Goal: Task Accomplishment & Management: Use online tool/utility

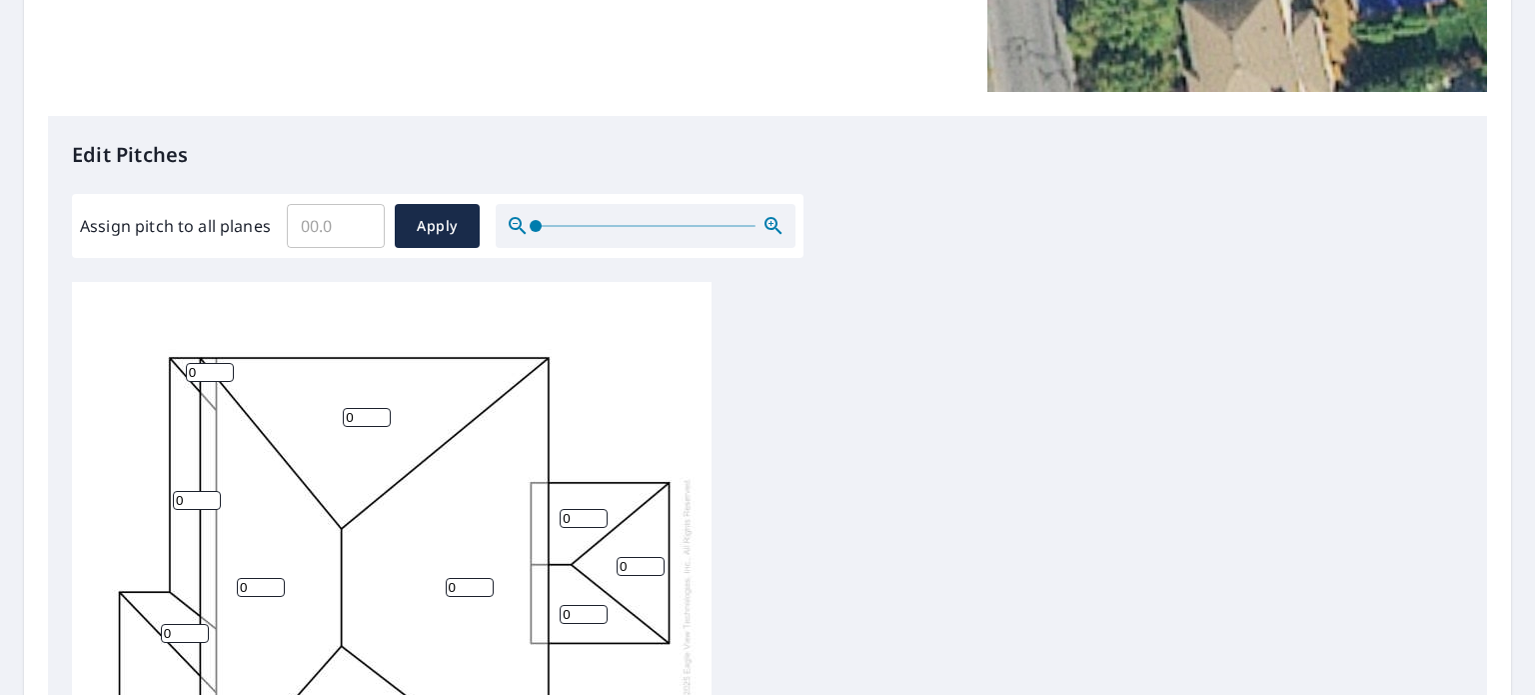
scroll to position [666, 0]
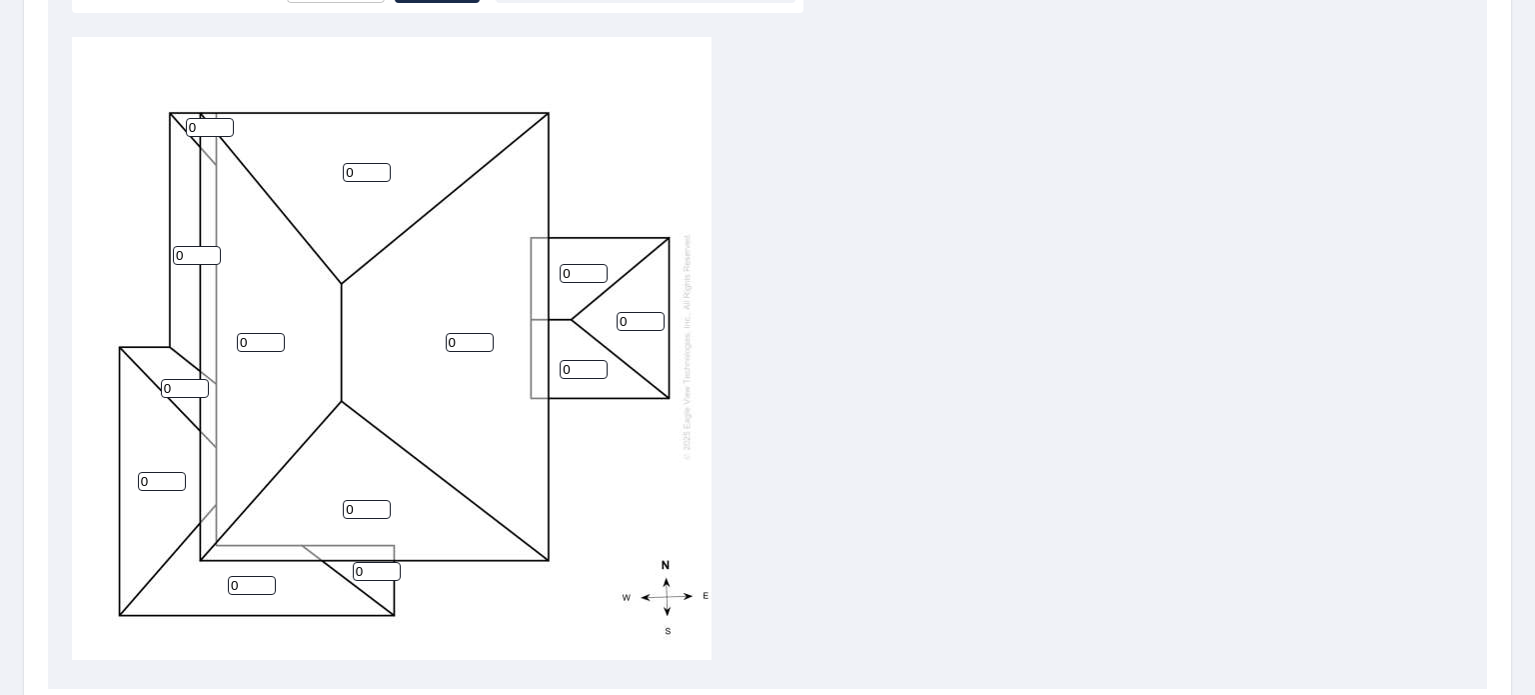
click at [186, 118] on input "0" at bounding box center [210, 127] width 48 height 19
type input "5"
drag, startPoint x: 360, startPoint y: 156, endPoint x: 338, endPoint y: 155, distance: 22.0
click at [338, 155] on div "0 0 0 0 0 0 0 0 0 0 0 0 5" at bounding box center [392, 346] width 640 height 628
type input "5"
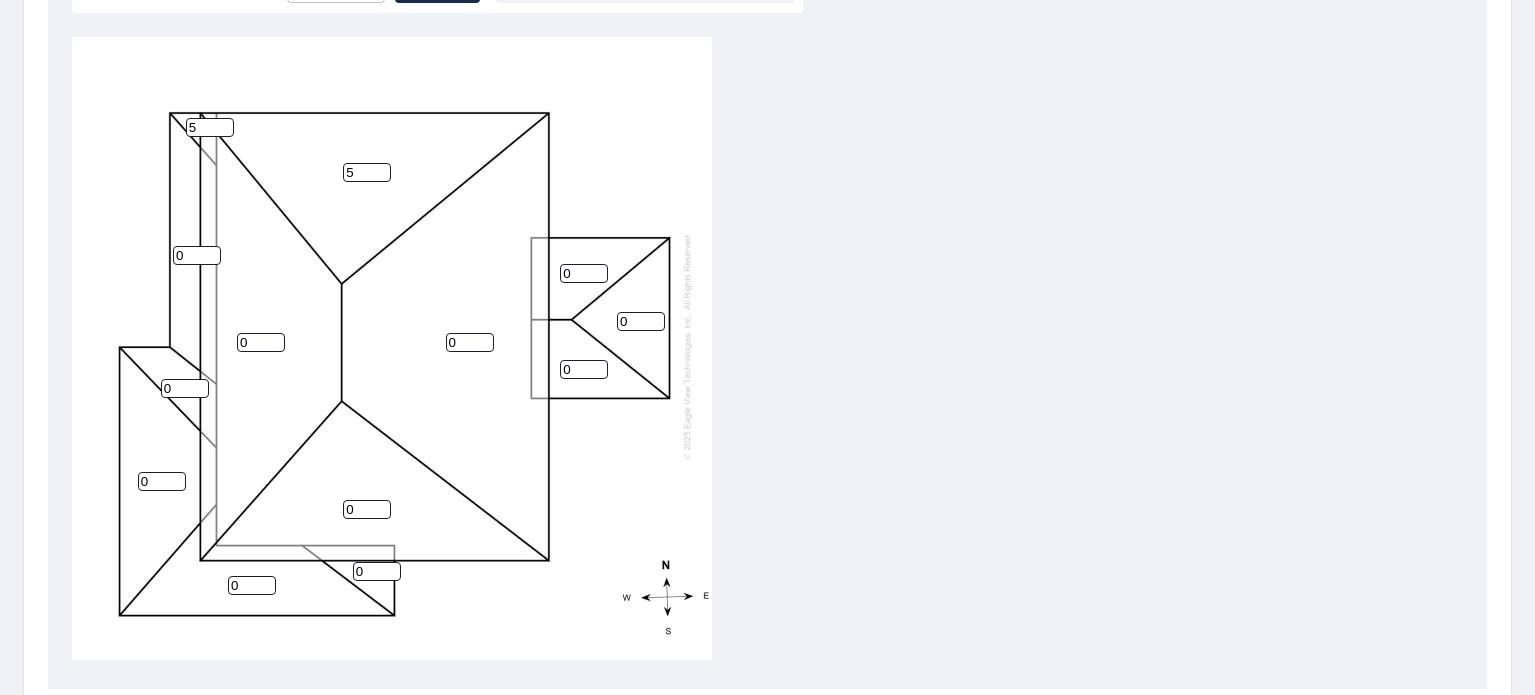
drag, startPoint x: 449, startPoint y: 327, endPoint x: 374, endPoint y: 329, distance: 75.0
click at [432, 325] on div "0 0 5 0 0 0 0 0 0 0 0 0 5" at bounding box center [392, 346] width 640 height 628
type input "5"
drag, startPoint x: 246, startPoint y: 328, endPoint x: 206, endPoint y: 301, distance: 48.2
click at [222, 320] on div "5 0 5 0 0 0 0 0 0 0 0 0 5" at bounding box center [392, 346] width 640 height 628
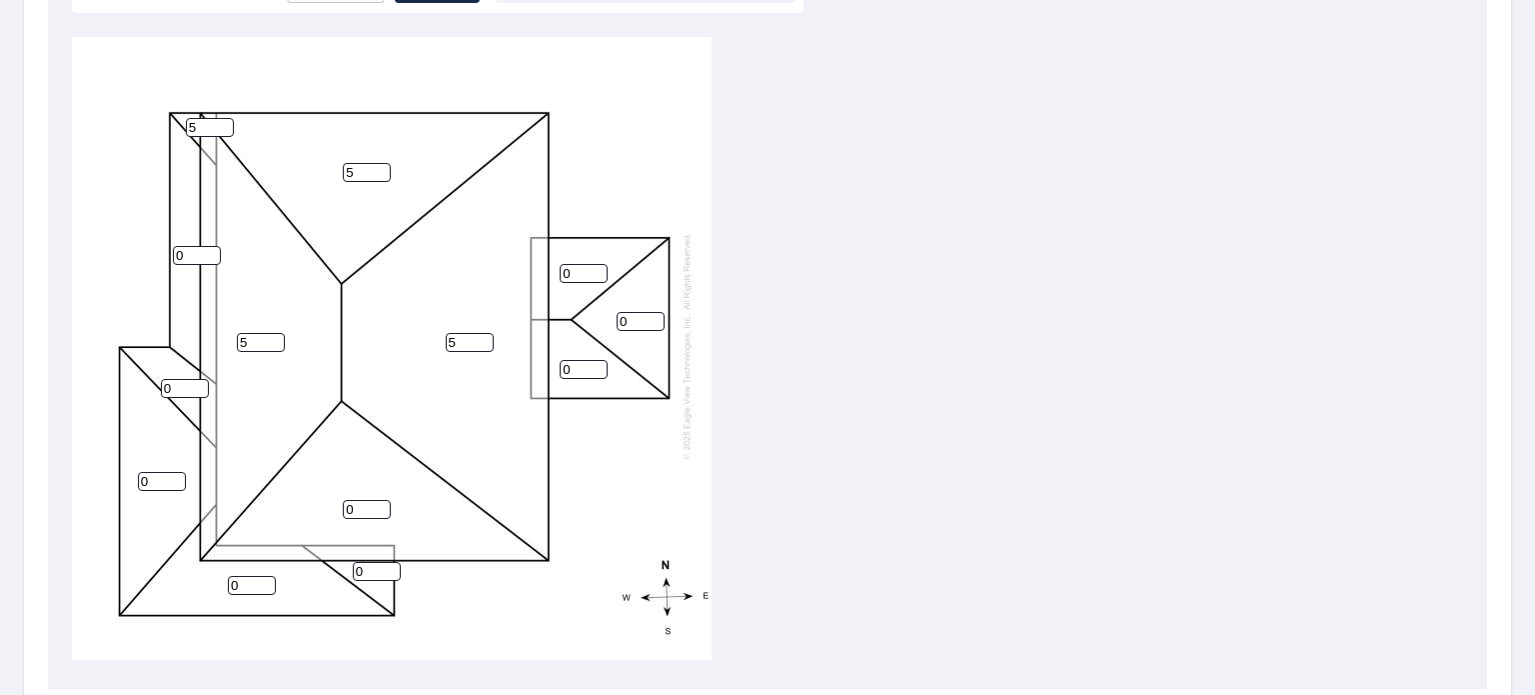
type input "5"
click at [164, 232] on div "5 5 5 0 0 0 0 0 0 0 0 0 5" at bounding box center [392, 346] width 640 height 628
type input "5"
drag, startPoint x: 180, startPoint y: 371, endPoint x: 141, endPoint y: 371, distance: 39.0
click at [141, 371] on div "5 5 5 0 0 0 5 0 0 0 0 0 5" at bounding box center [392, 346] width 640 height 628
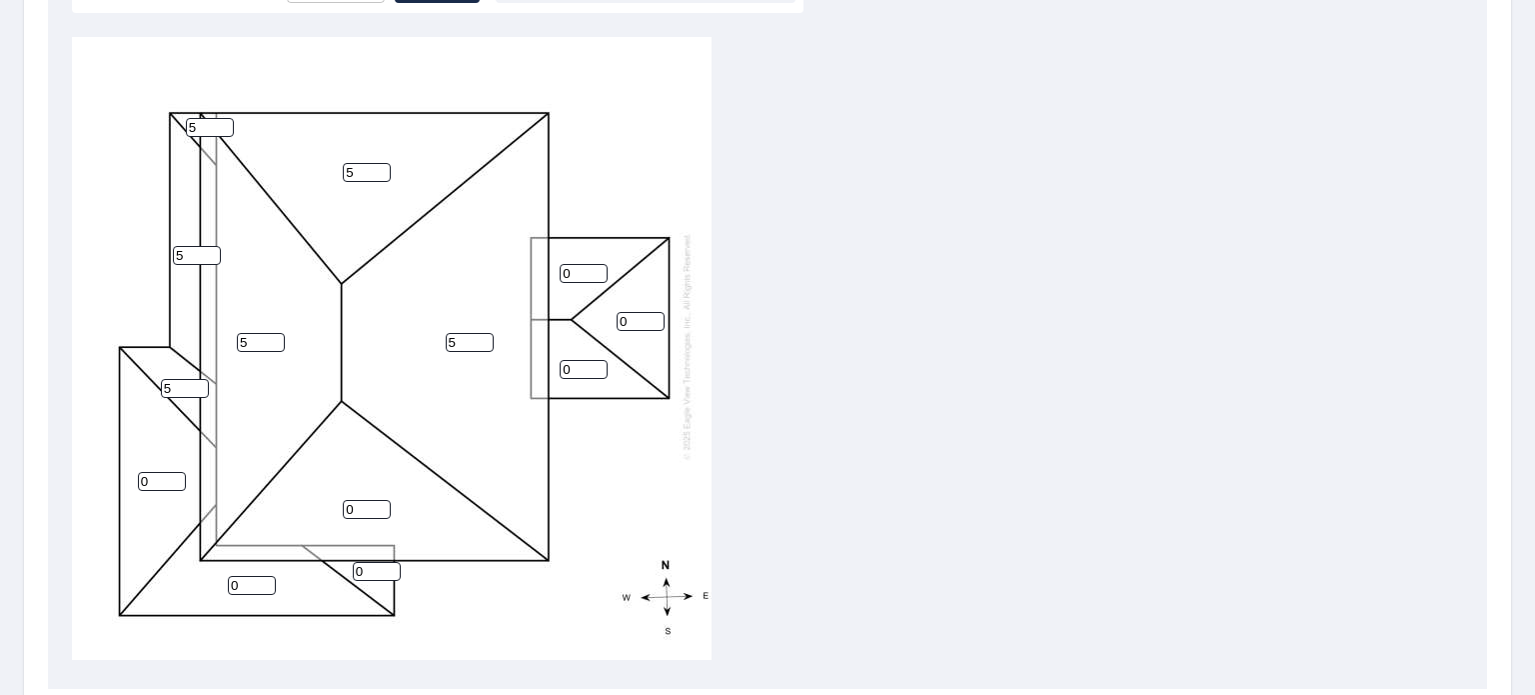
type input "5"
drag, startPoint x: 148, startPoint y: 459, endPoint x: 136, endPoint y: 463, distance: 12.6
click at [136, 463] on div "5 5 5 0 0 0 5 0 0 0 5 0 5" at bounding box center [392, 346] width 640 height 628
type input "5"
drag, startPoint x: 246, startPoint y: 567, endPoint x: 202, endPoint y: 564, distance: 44.1
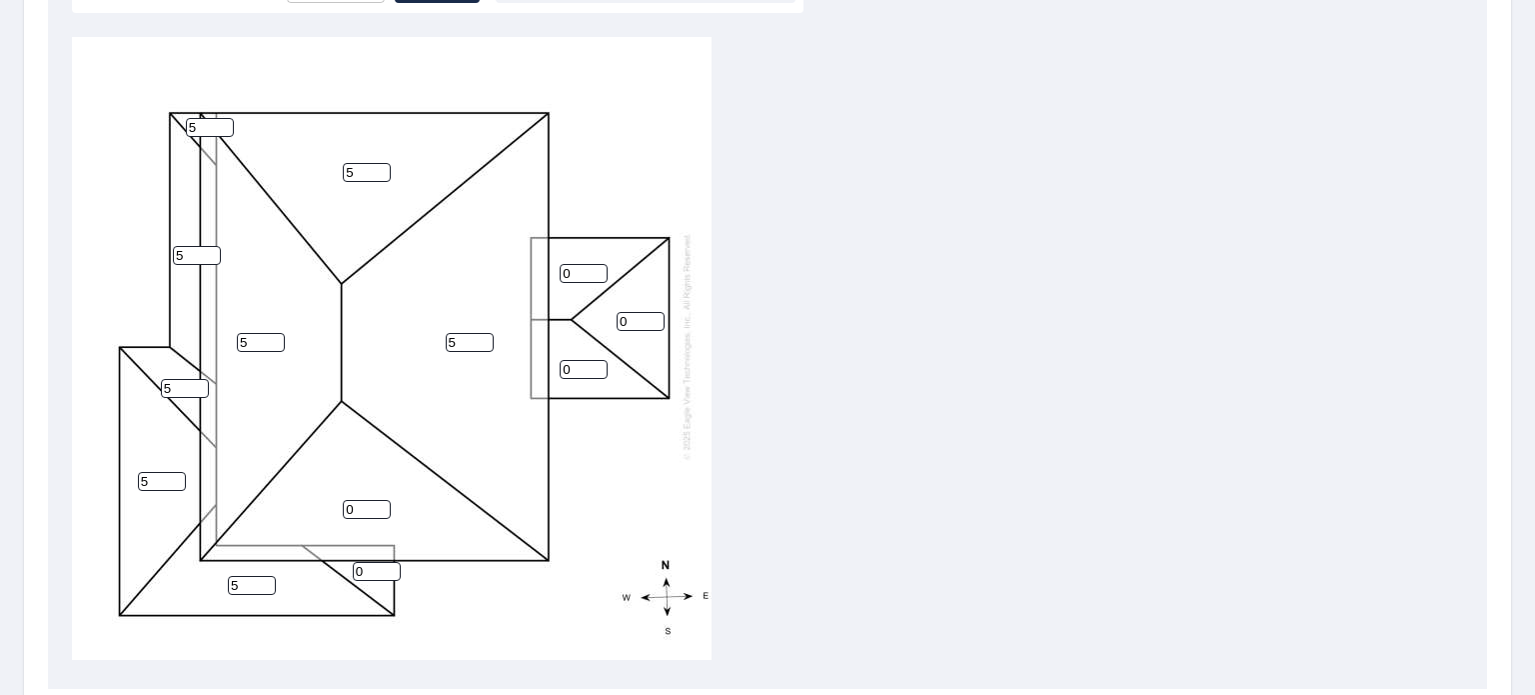
click at [202, 564] on div "5 5 5 0 5 5 5 0 0 0 5 0 5" at bounding box center [392, 346] width 640 height 628
type input "5"
drag, startPoint x: 349, startPoint y: 498, endPoint x: 338, endPoint y: 495, distance: 11.4
click at [338, 495] on div "5 5 5 0 5 5 5 0 0 0 5 0 5" at bounding box center [392, 346] width 640 height 628
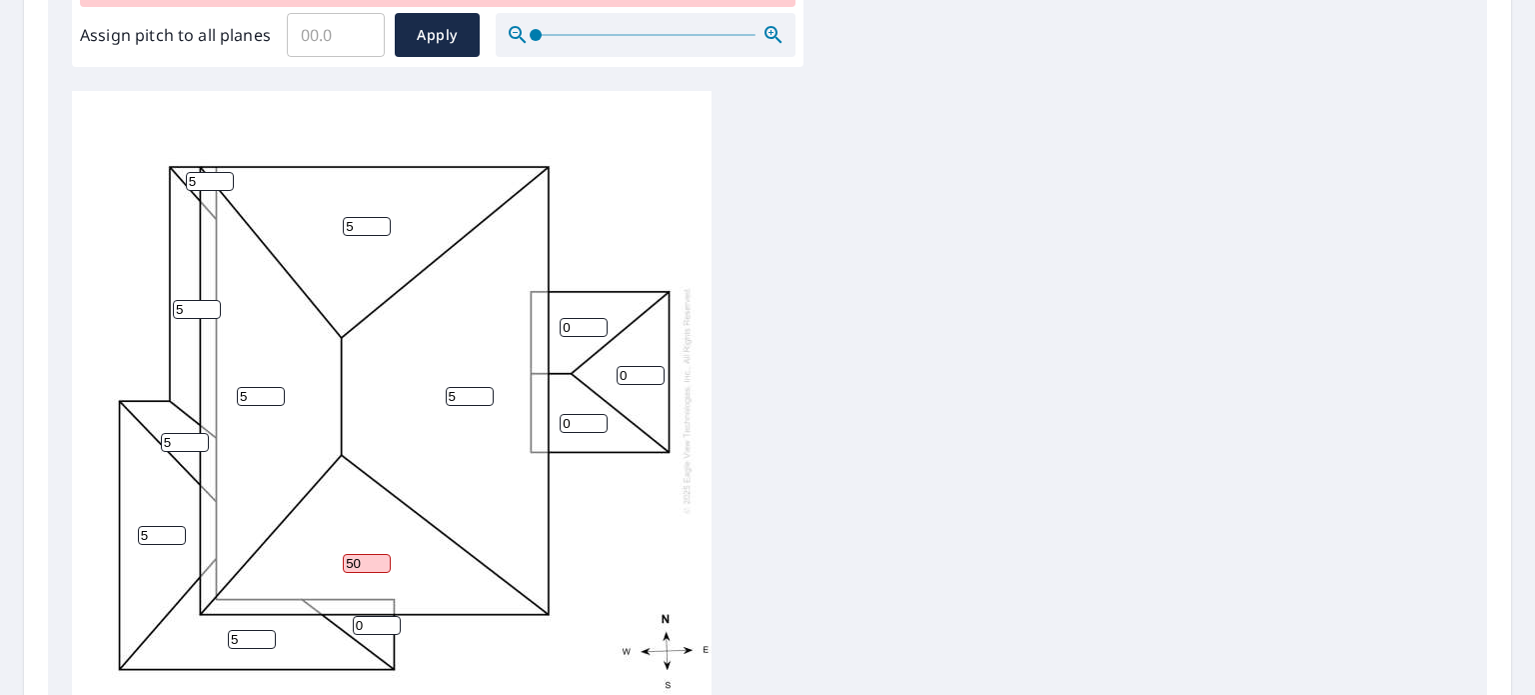
scroll to position [720, 0]
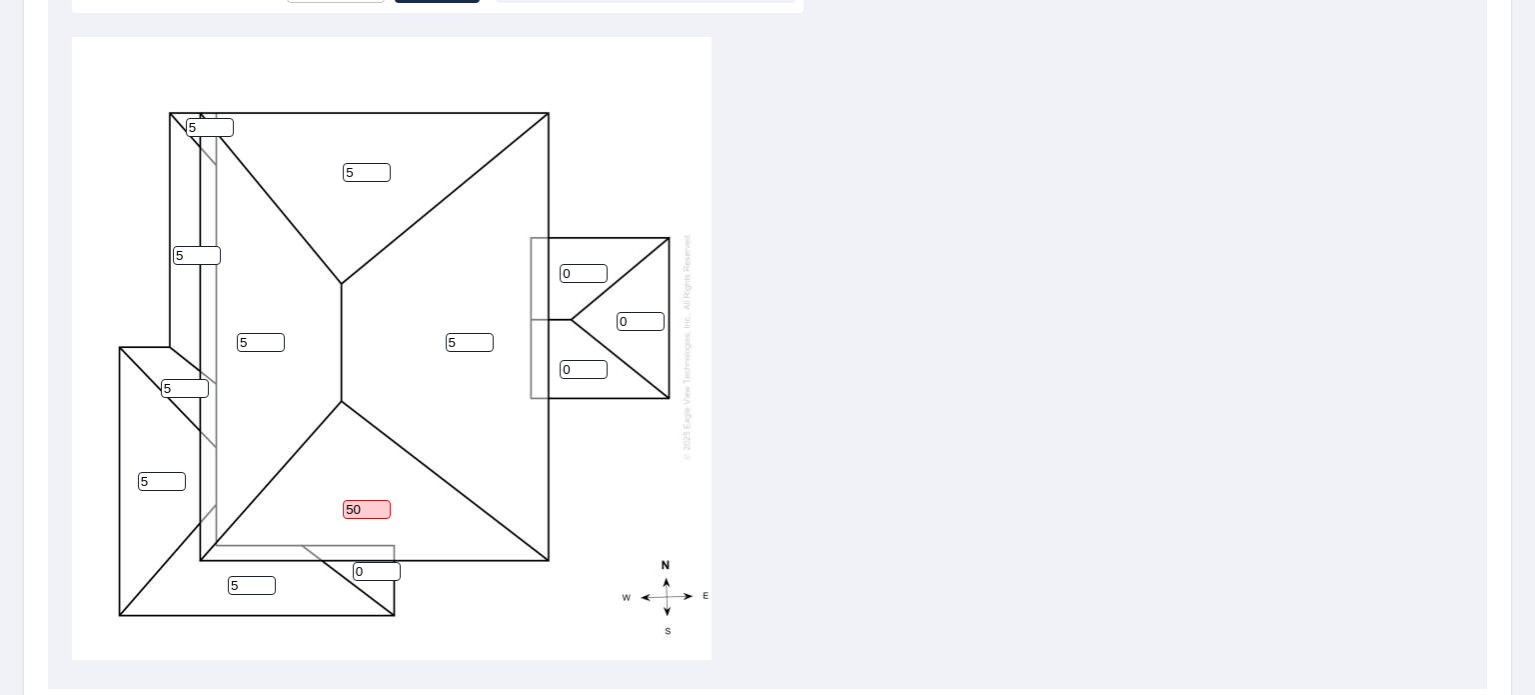
click at [358, 500] on input "50" at bounding box center [367, 509] width 48 height 19
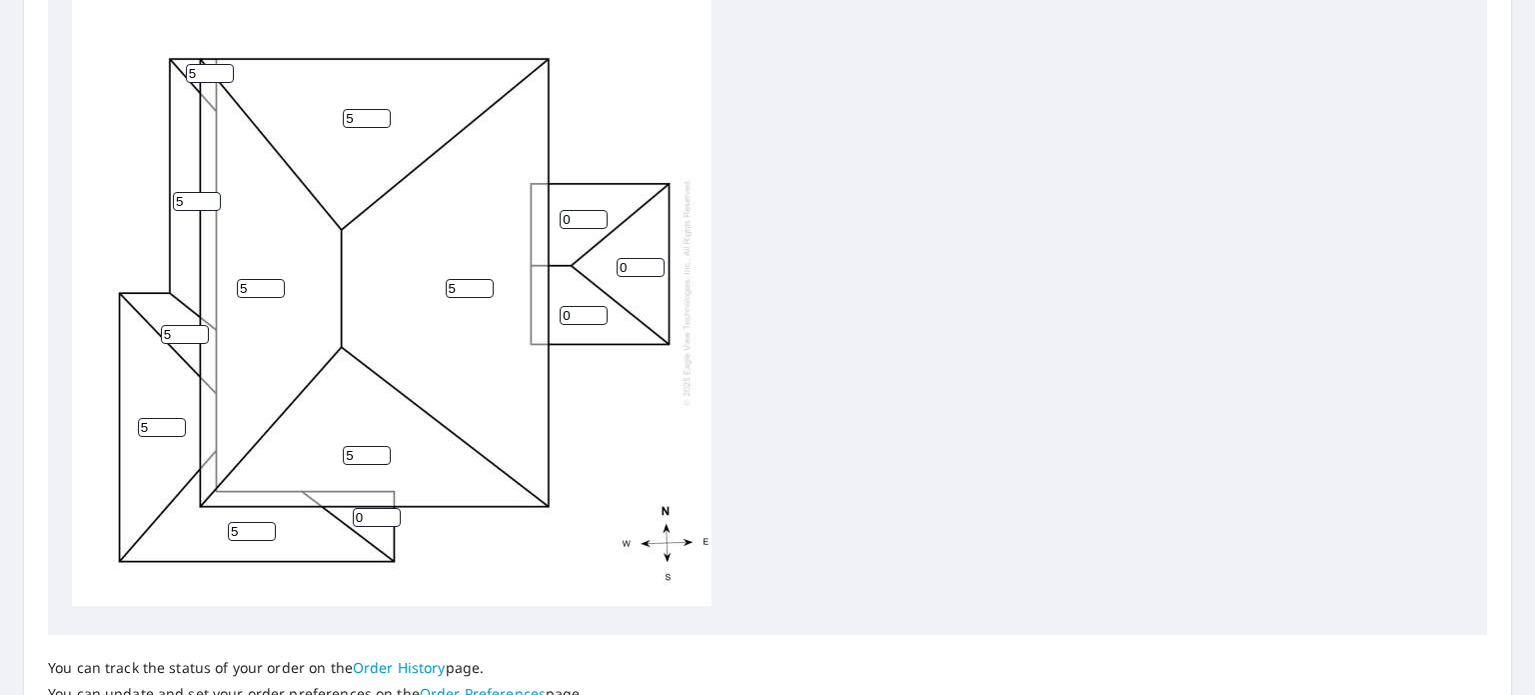
scroll to position [666, 0]
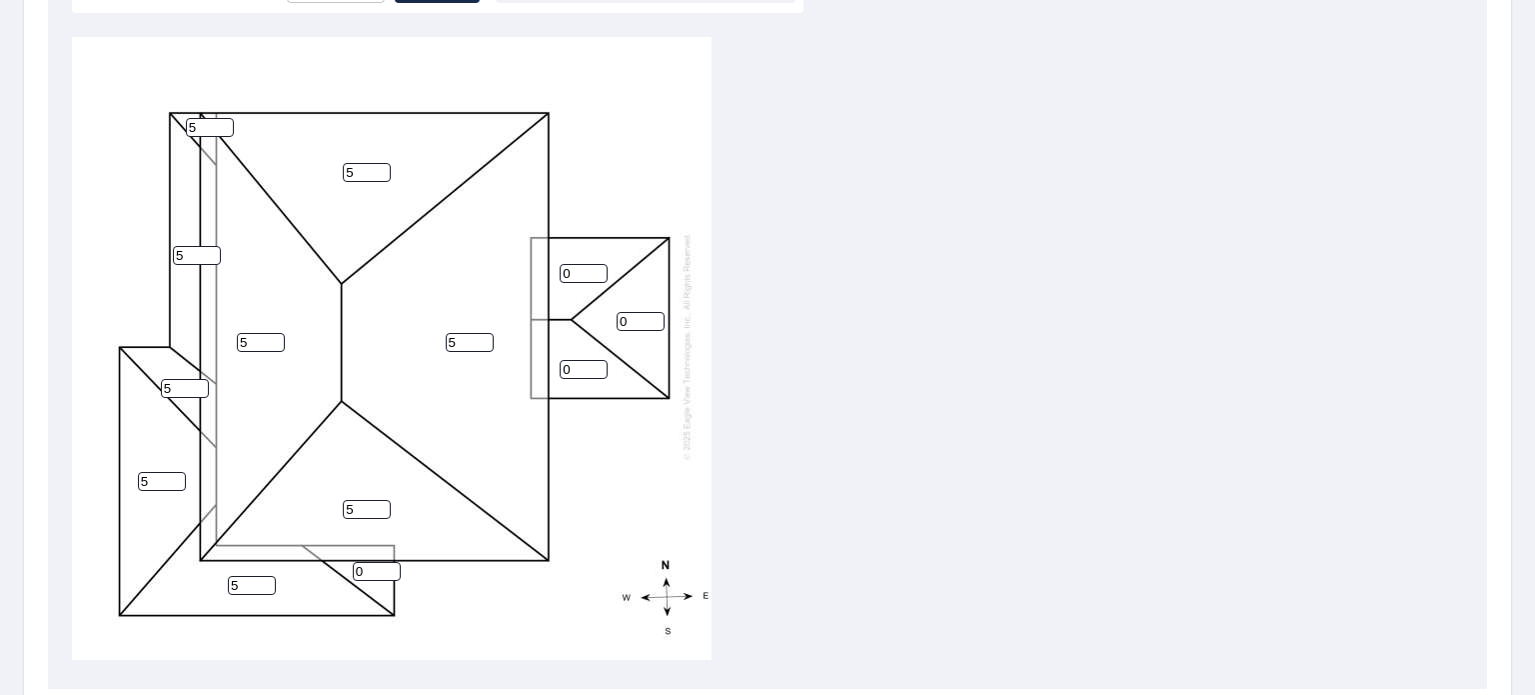
type input "5"
click at [354, 562] on input "0" at bounding box center [377, 571] width 48 height 19
type input "5"
click at [564, 264] on input "0" at bounding box center [584, 273] width 48 height 19
type input "5"
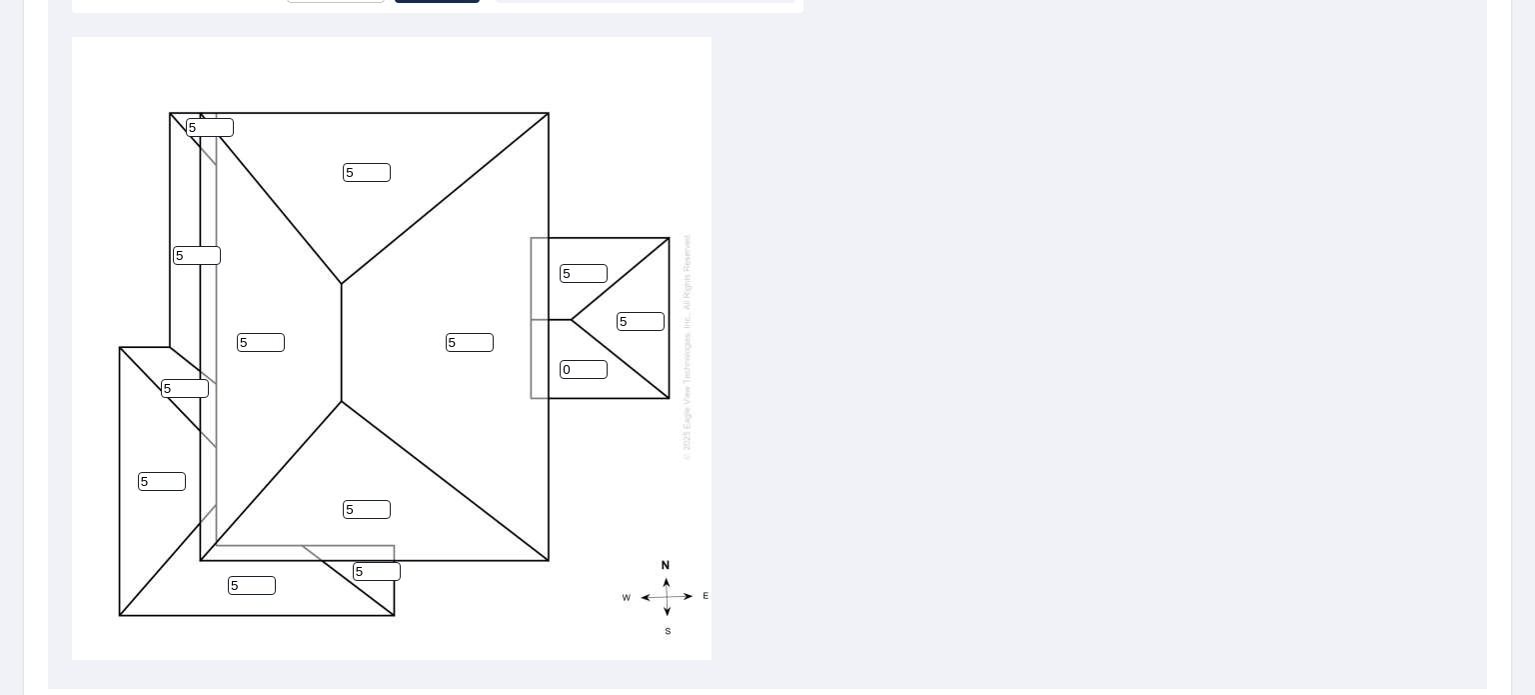
drag, startPoint x: 633, startPoint y: 308, endPoint x: 610, endPoint y: 304, distance: 23.3
click at [610, 304] on div "5 5 5 5 5 5 5 5 5 0 5 5 5" at bounding box center [392, 346] width 640 height 628
type input "5"
drag, startPoint x: 580, startPoint y: 353, endPoint x: 547, endPoint y: 347, distance: 33.5
click at [547, 347] on div "5 5 5 5 5 5 5 5 5 5 5 5 5" at bounding box center [392, 346] width 640 height 628
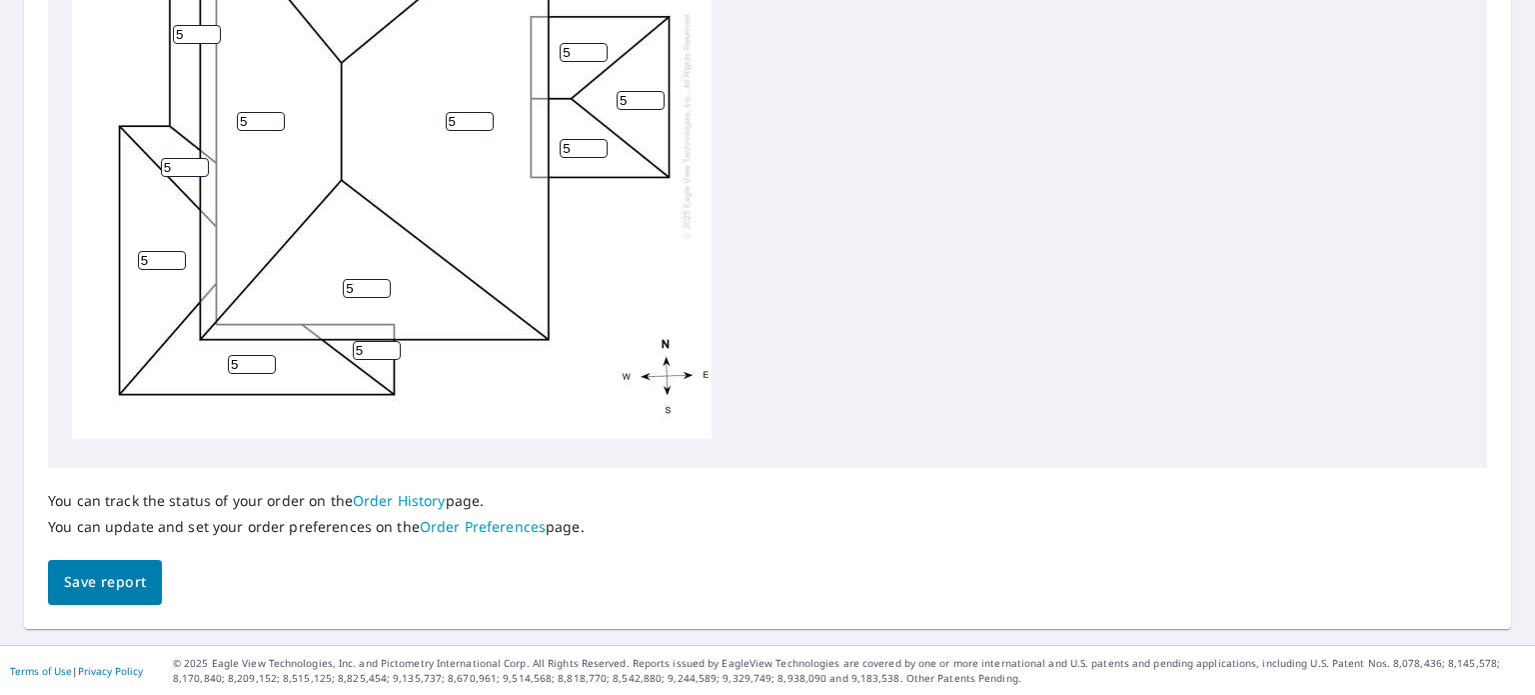
type input "5"
click at [108, 592] on span "Save report" at bounding box center [105, 582] width 82 height 25
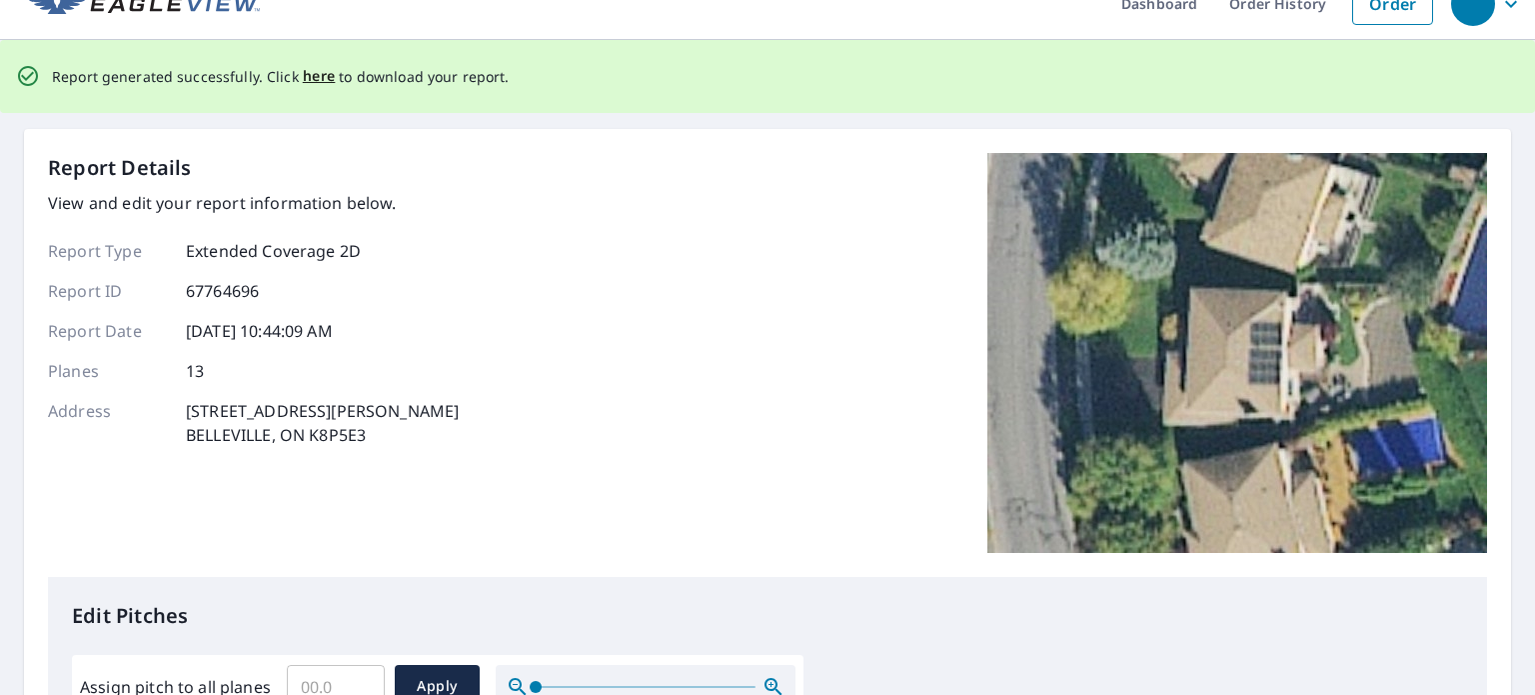
scroll to position [0, 0]
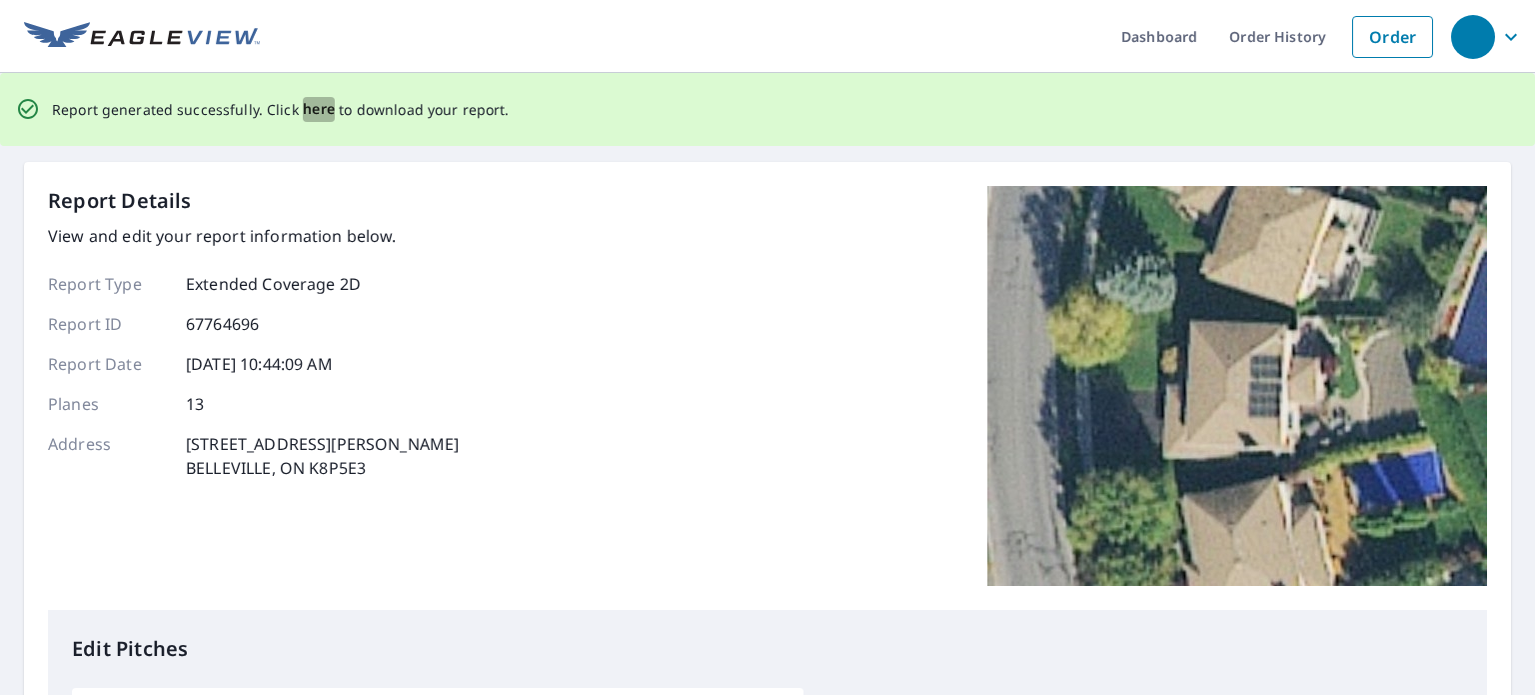
click at [314, 112] on span "here" at bounding box center [319, 109] width 33 height 25
